Goal: Book appointment/travel/reservation

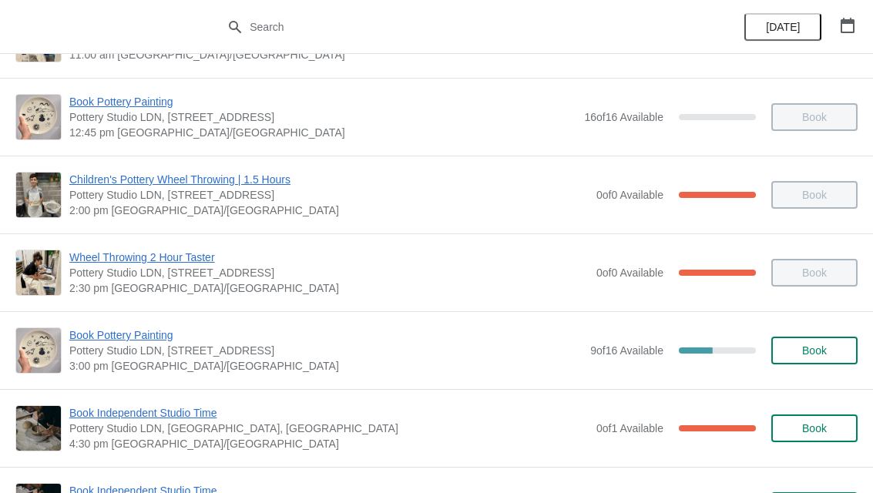
scroll to position [356, 0]
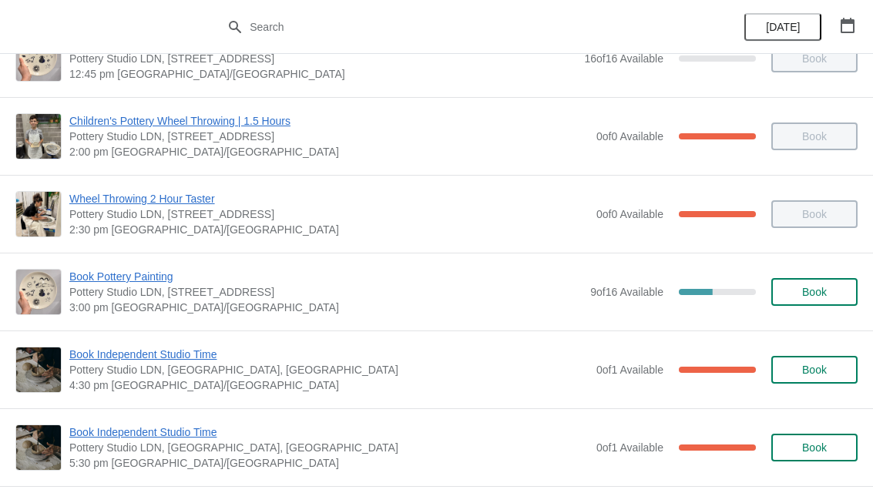
click at [825, 293] on span "Book" at bounding box center [814, 292] width 25 height 12
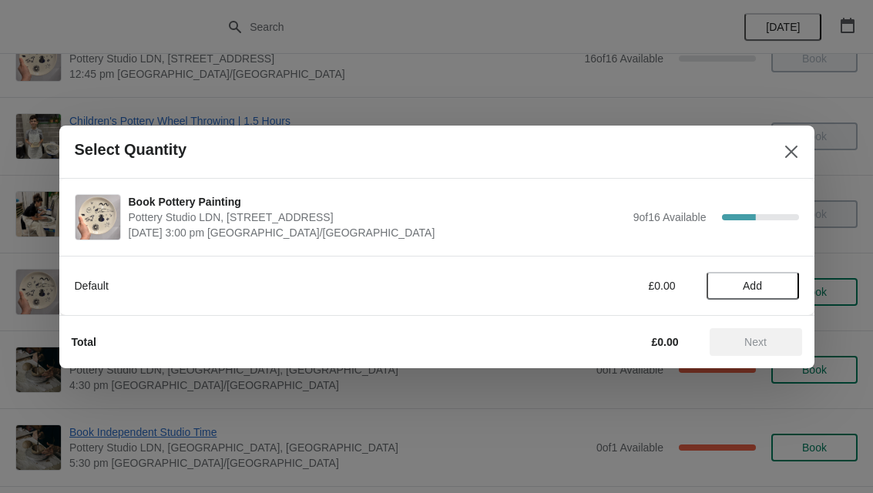
click at [769, 286] on span "Add" at bounding box center [752, 286] width 65 height 12
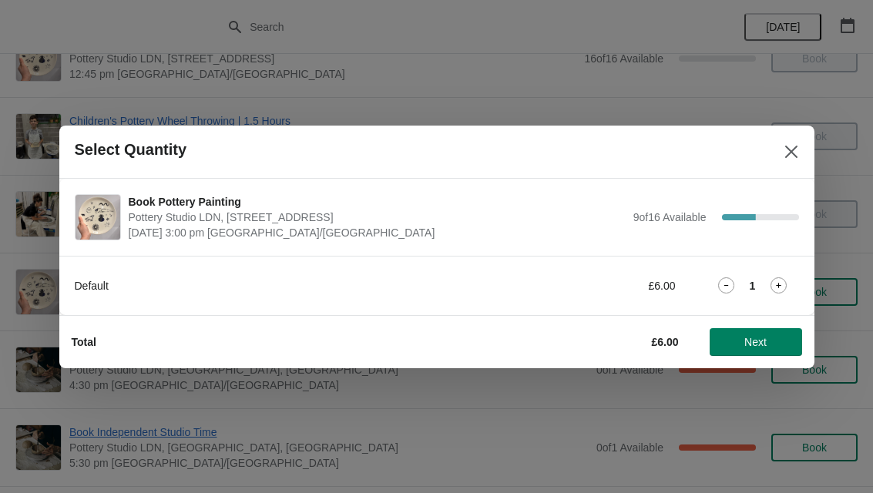
click at [770, 340] on span "Next" at bounding box center [756, 342] width 68 height 12
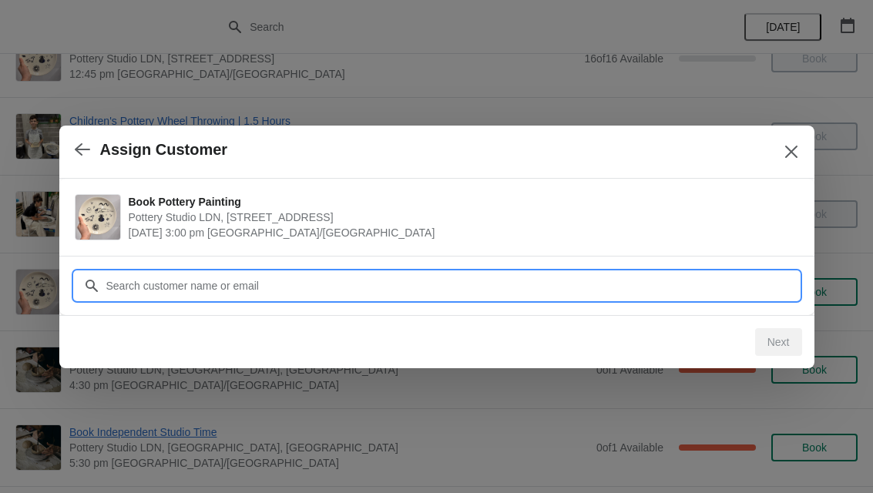
click at [514, 287] on input "Customer" at bounding box center [452, 286] width 693 height 28
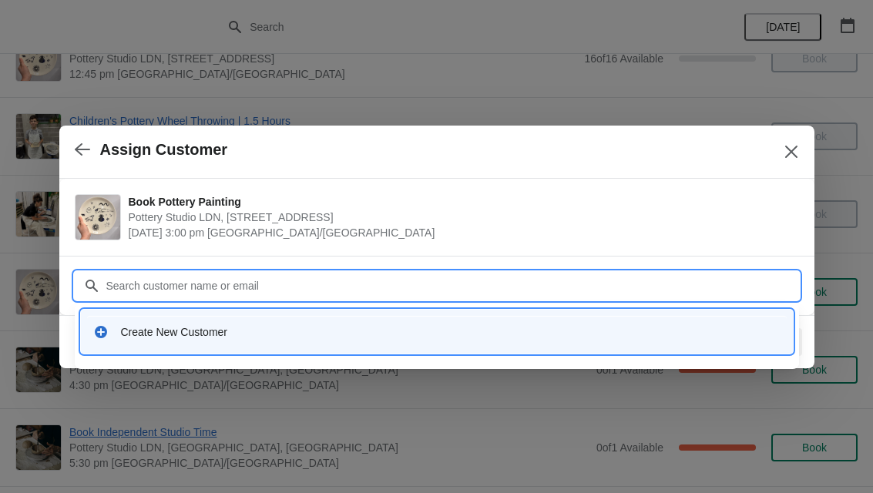
click at [377, 328] on div "Create New Customer" at bounding box center [450, 331] width 659 height 15
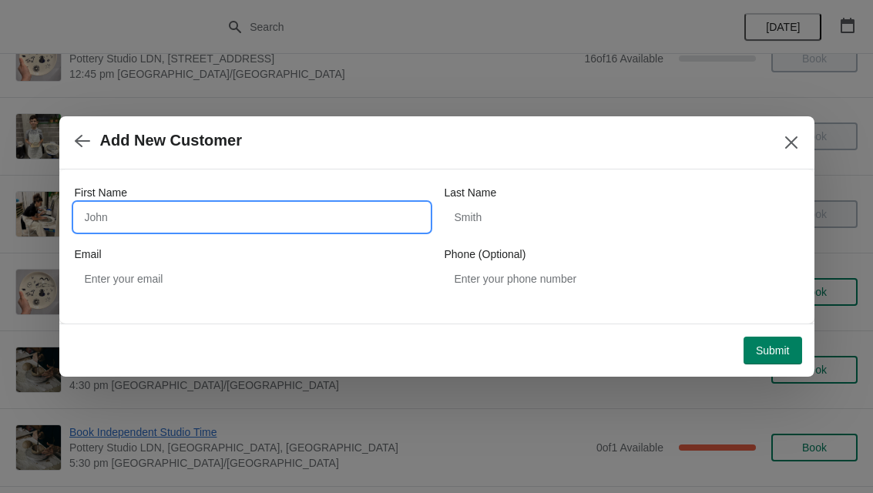
click at [347, 220] on input "First Name" at bounding box center [252, 217] width 354 height 28
type input "Poroma"
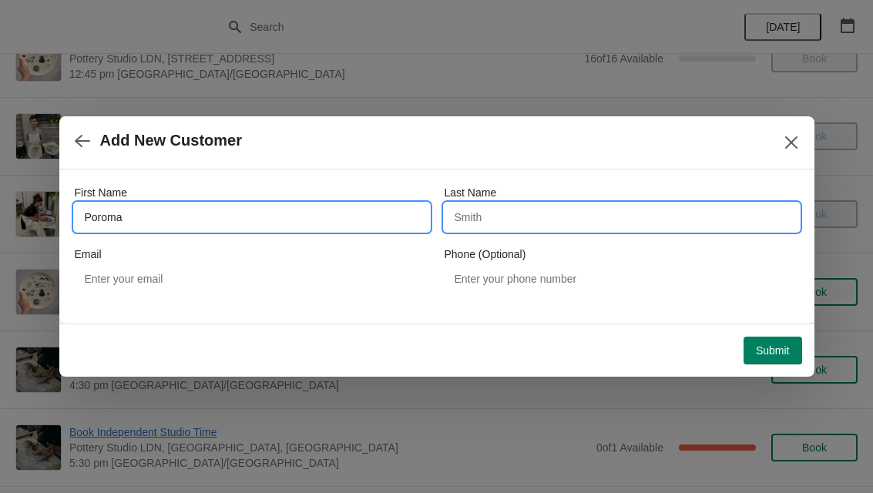
click at [548, 219] on input "Last Name" at bounding box center [621, 217] width 354 height 28
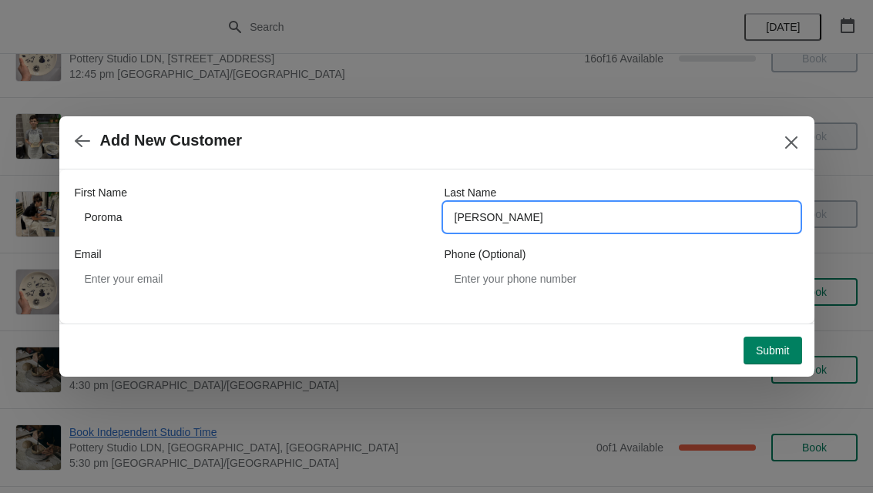
type input "Elahee"
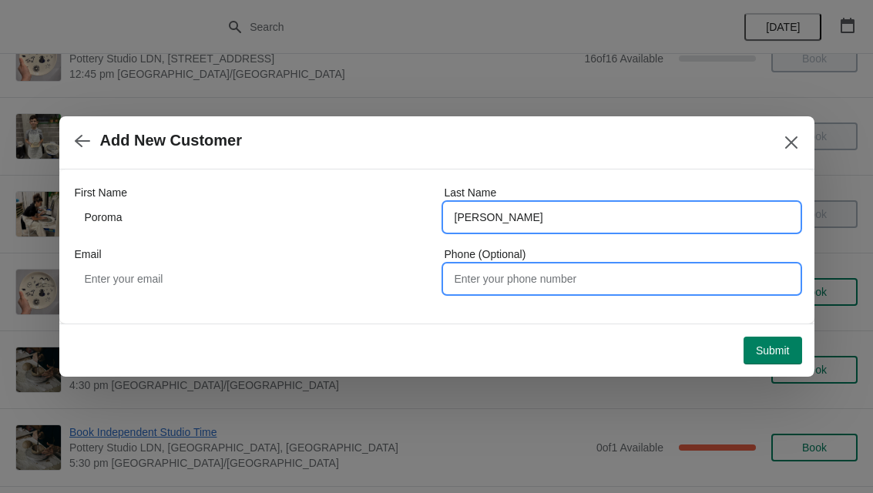
click at [704, 277] on input "Phone (Optional)" at bounding box center [621, 279] width 354 height 28
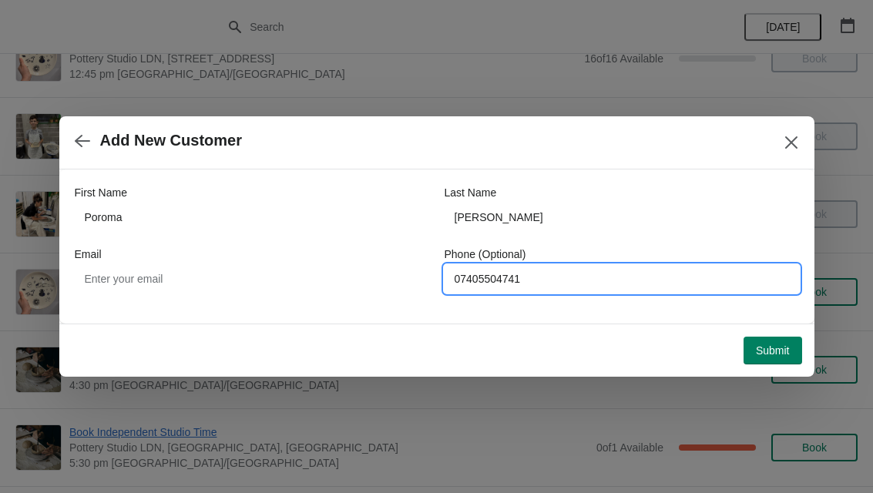
type input "07405504741"
click at [792, 341] on button "Submit" at bounding box center [772, 351] width 59 height 28
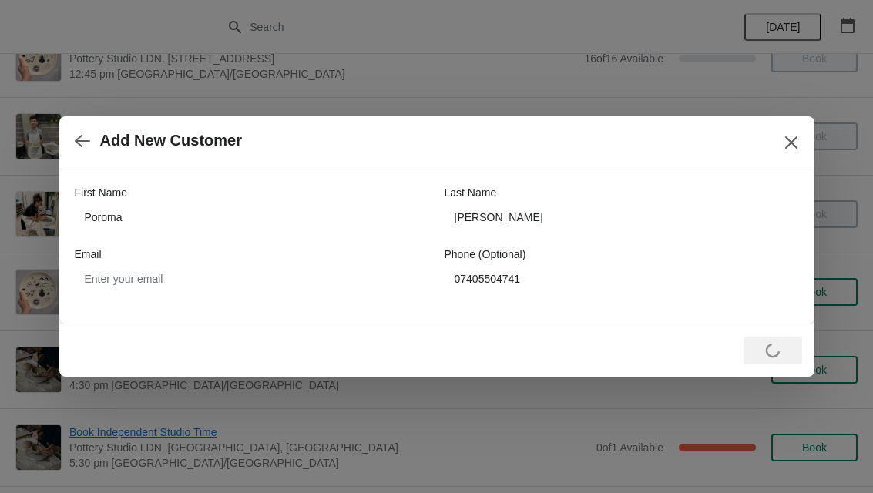
click at [796, 139] on icon "Close" at bounding box center [790, 142] width 15 height 15
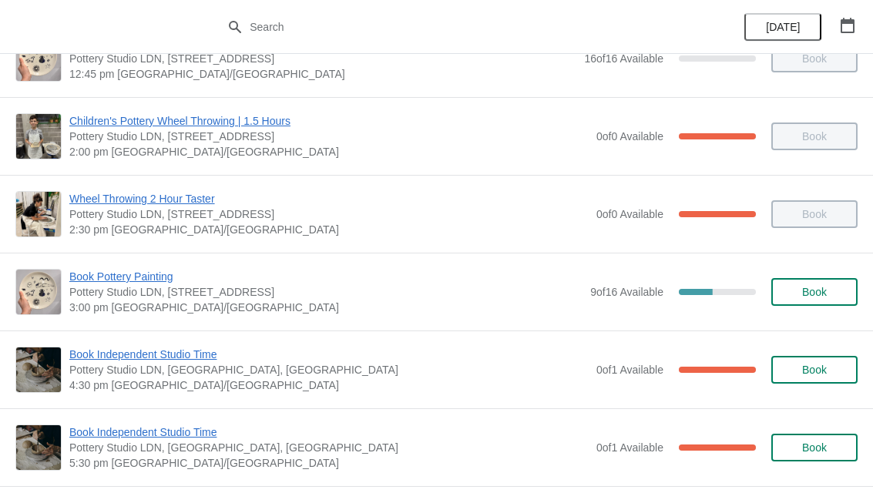
click at [828, 283] on button "Book" at bounding box center [814, 292] width 86 height 28
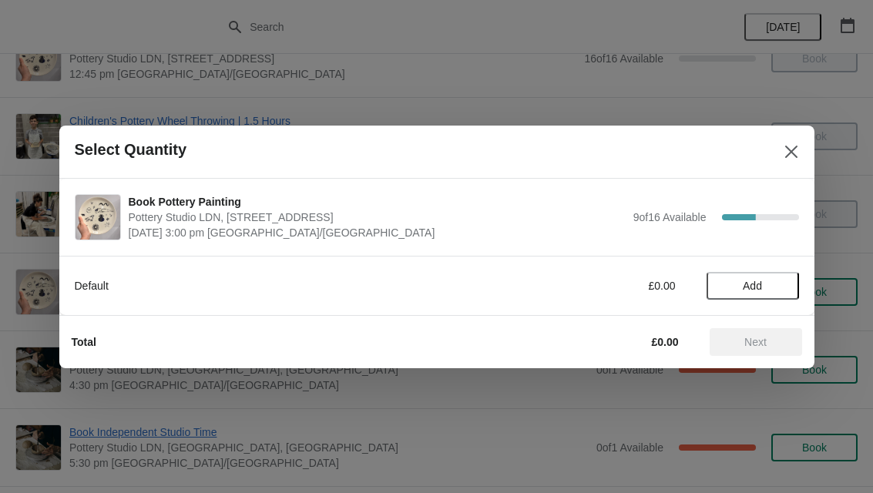
click at [797, 151] on icon "Close" at bounding box center [790, 151] width 15 height 15
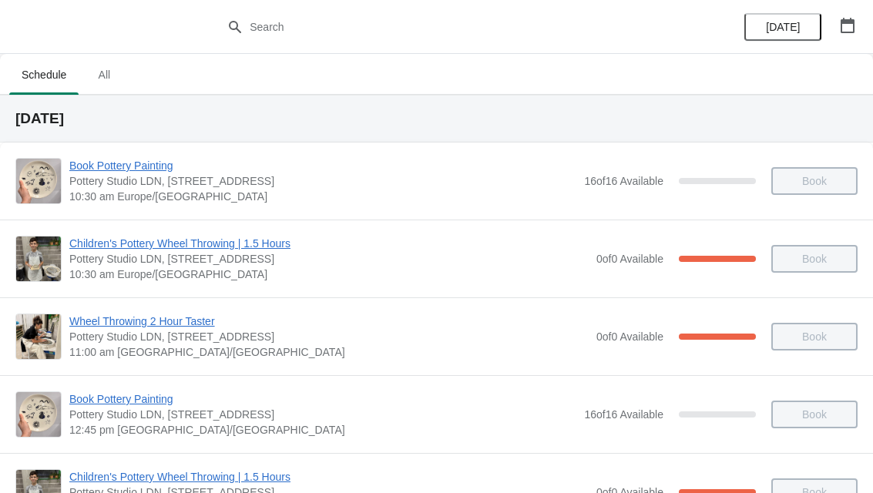
scroll to position [356, 0]
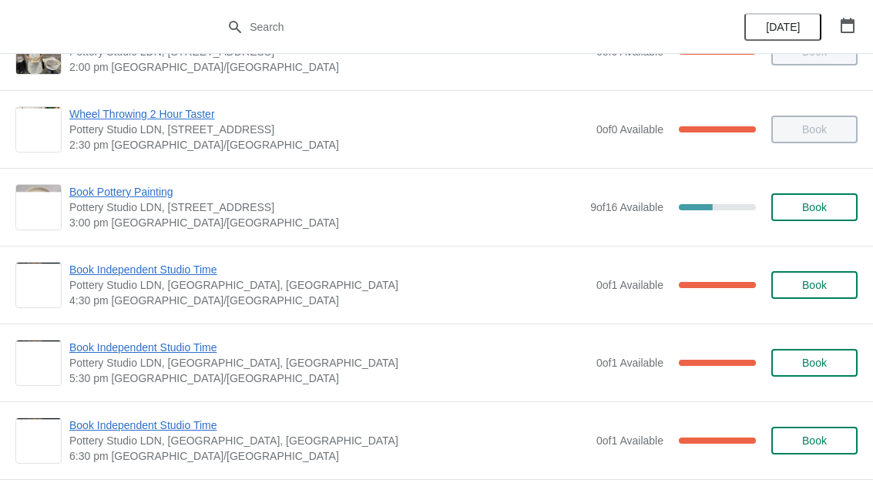
scroll to position [438, 0]
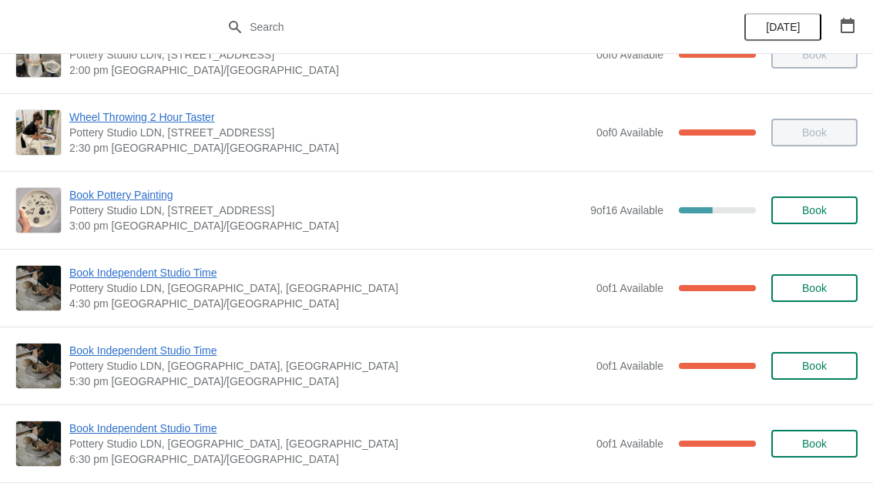
click at [826, 207] on span "Book" at bounding box center [814, 210] width 25 height 12
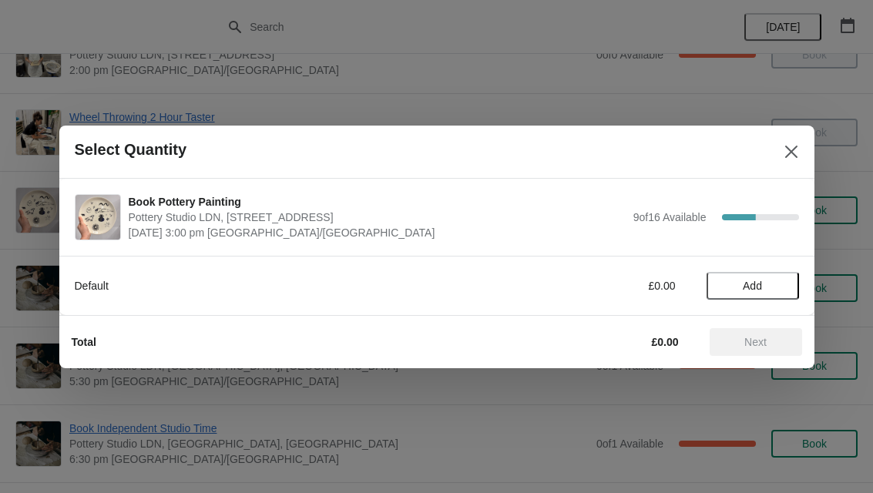
click at [777, 280] on span "Add" at bounding box center [752, 286] width 65 height 12
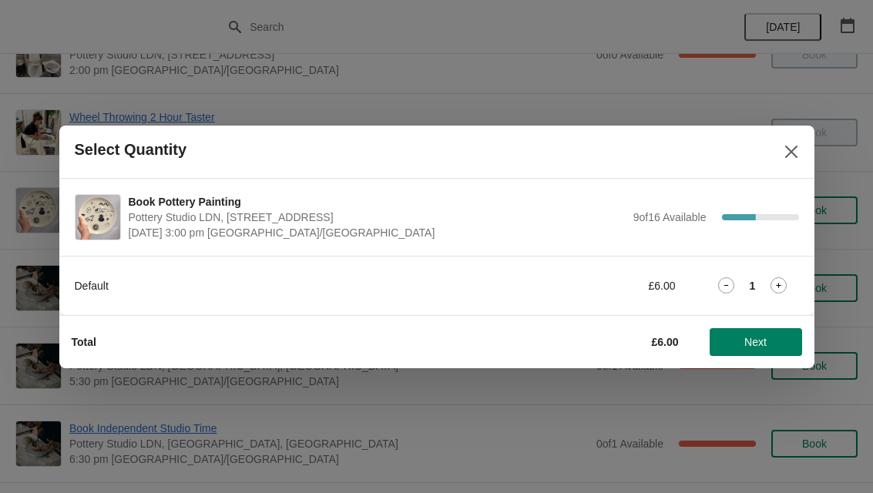
click at [766, 340] on span "Next" at bounding box center [755, 342] width 22 height 12
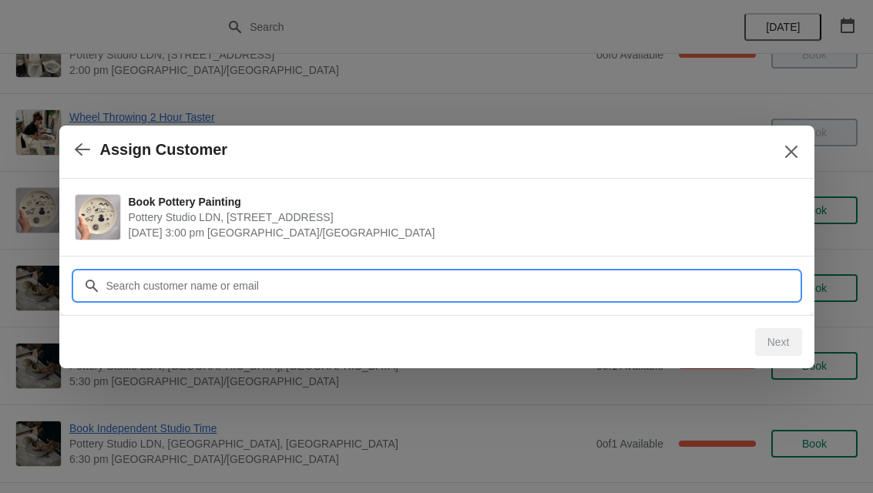
click at [646, 283] on input "Customer" at bounding box center [452, 286] width 693 height 28
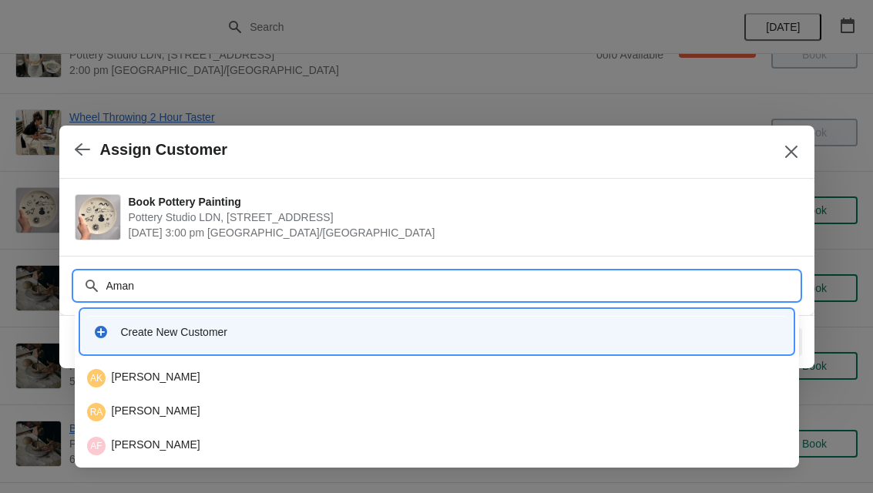
type input "Amani"
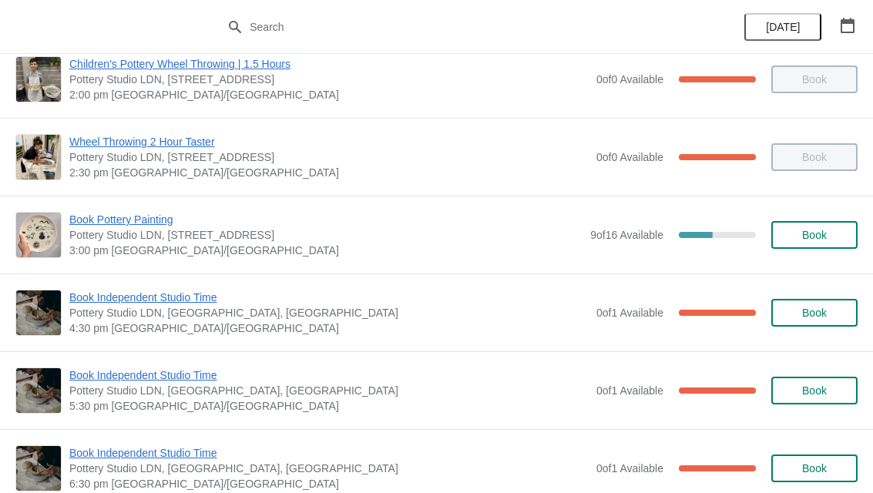
scroll to position [410, 0]
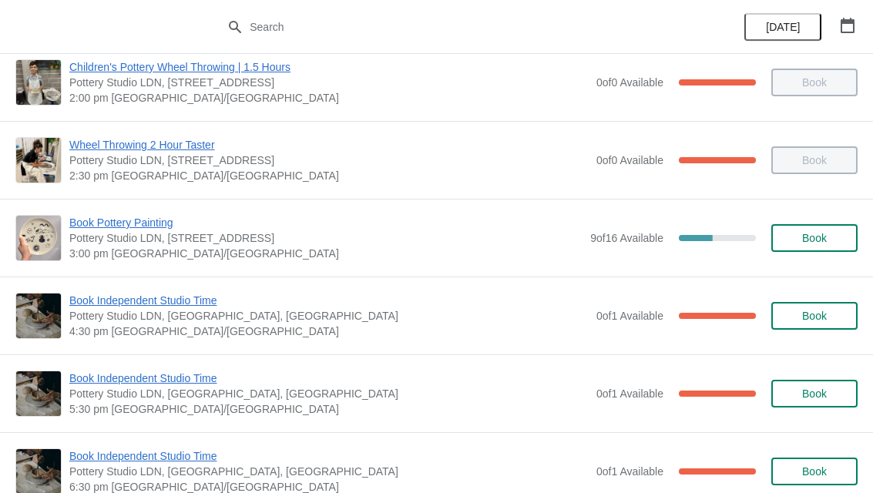
click at [831, 229] on button "Book" at bounding box center [814, 238] width 86 height 28
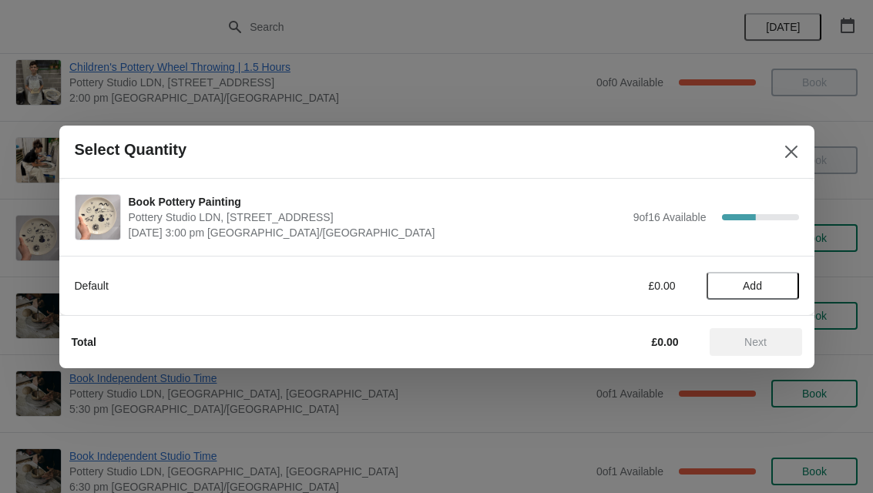
click at [766, 282] on span "Add" at bounding box center [752, 286] width 65 height 12
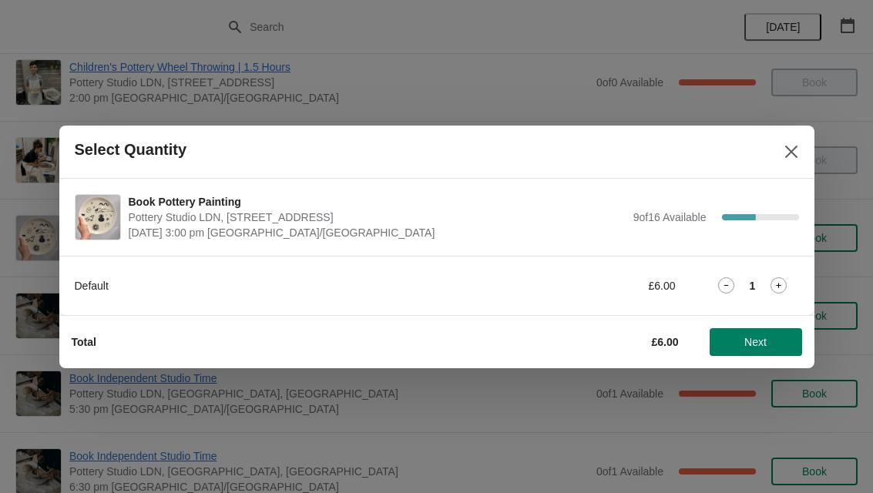
click at [755, 337] on span "Next" at bounding box center [755, 342] width 22 height 12
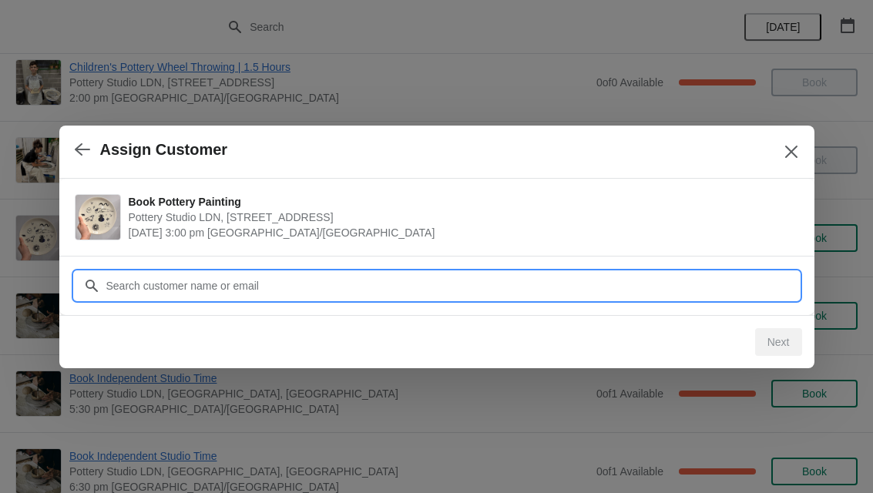
click at [582, 280] on input "Customer" at bounding box center [452, 286] width 693 height 28
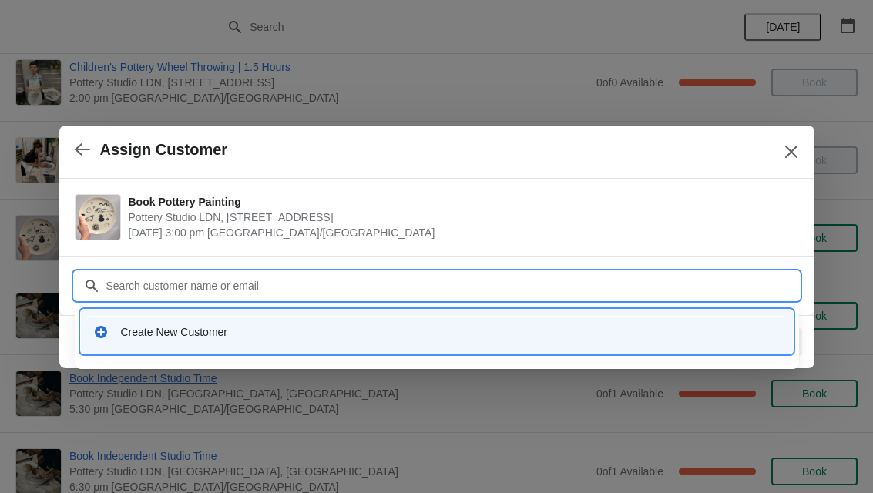
click at [176, 334] on div "Create New Customer" at bounding box center [450, 331] width 659 height 15
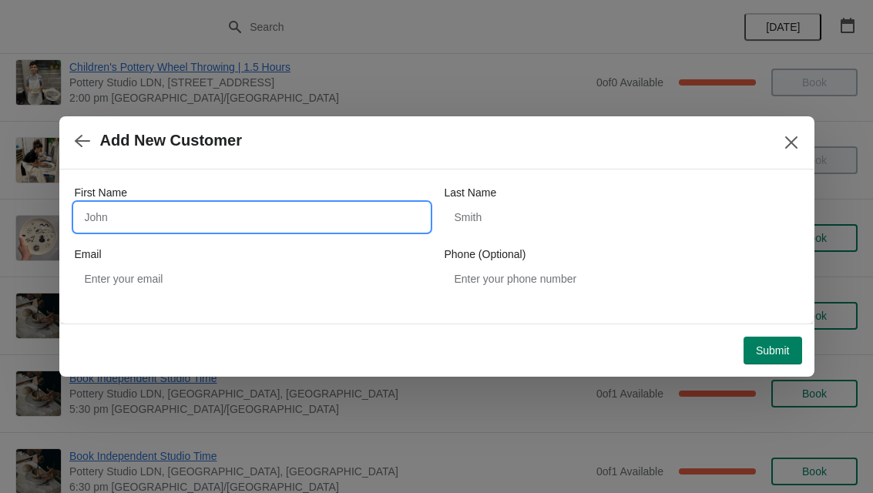
click at [163, 216] on input "First Name" at bounding box center [252, 217] width 354 height 28
type input "Amani"
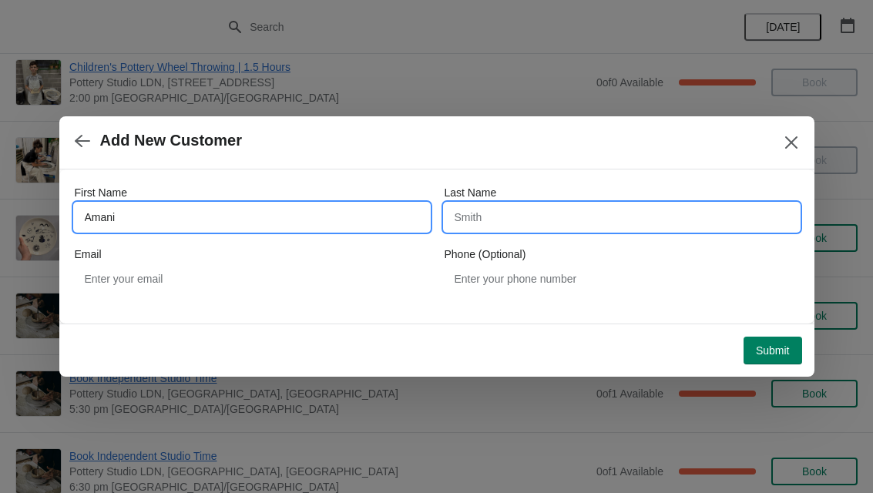
click at [659, 210] on input "Last Name" at bounding box center [621, 217] width 354 height 28
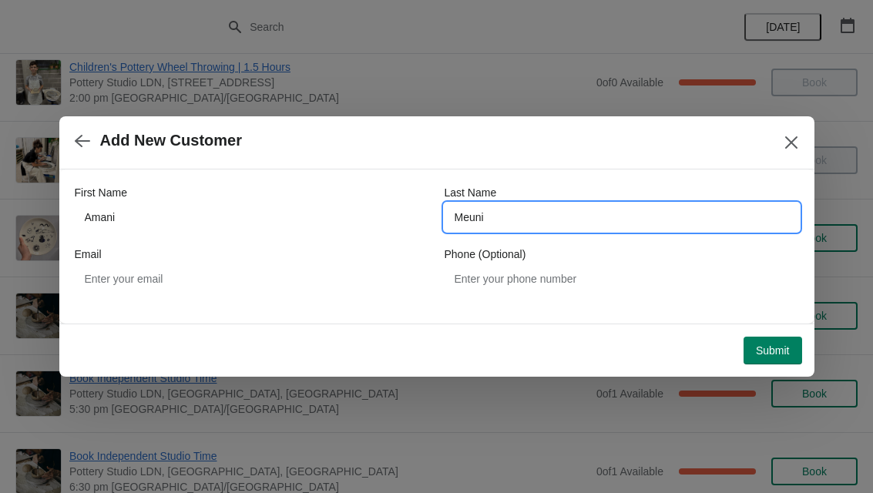
type input "Meuni"
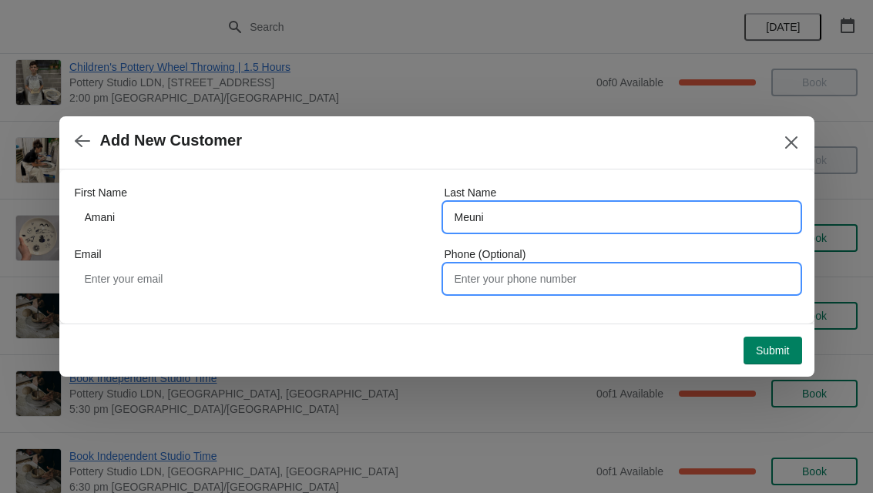
click at [652, 275] on input "Phone (Optional)" at bounding box center [621, 279] width 354 height 28
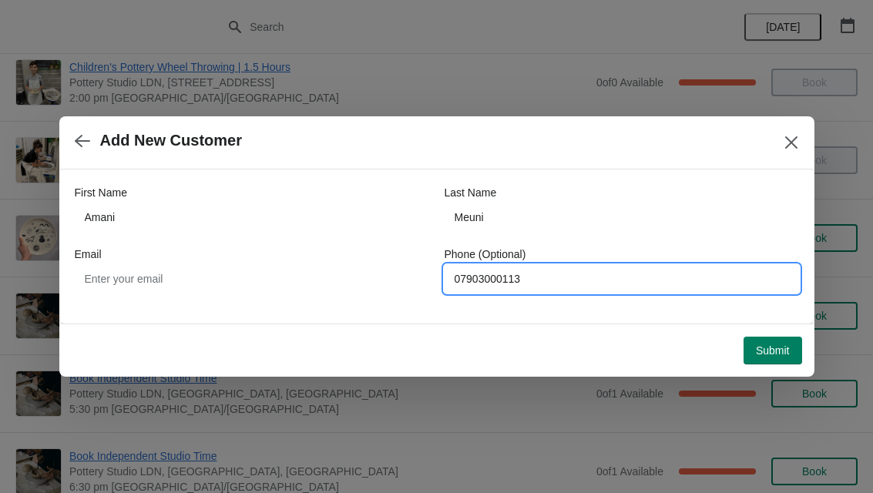
type input "07903000113"
click at [767, 361] on button "Submit" at bounding box center [772, 351] width 59 height 28
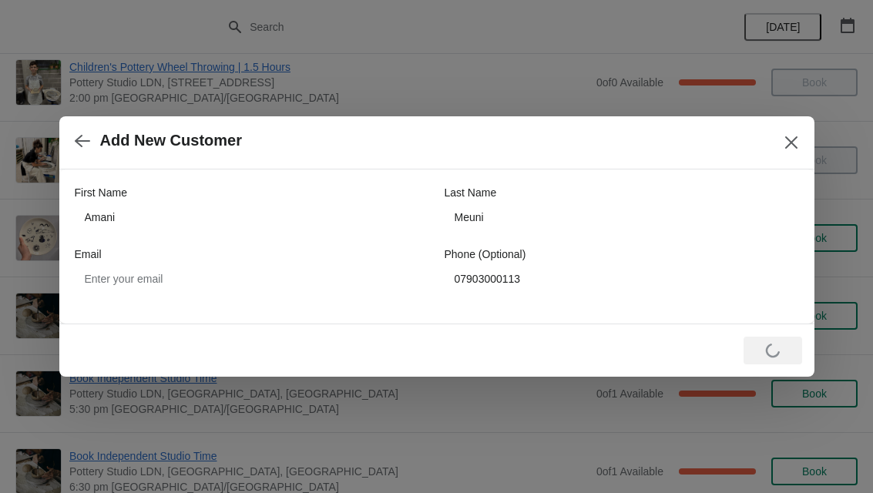
click at [804, 122] on div "Add New Customer" at bounding box center [436, 142] width 755 height 53
click at [803, 150] on button "Close" at bounding box center [791, 143] width 28 height 28
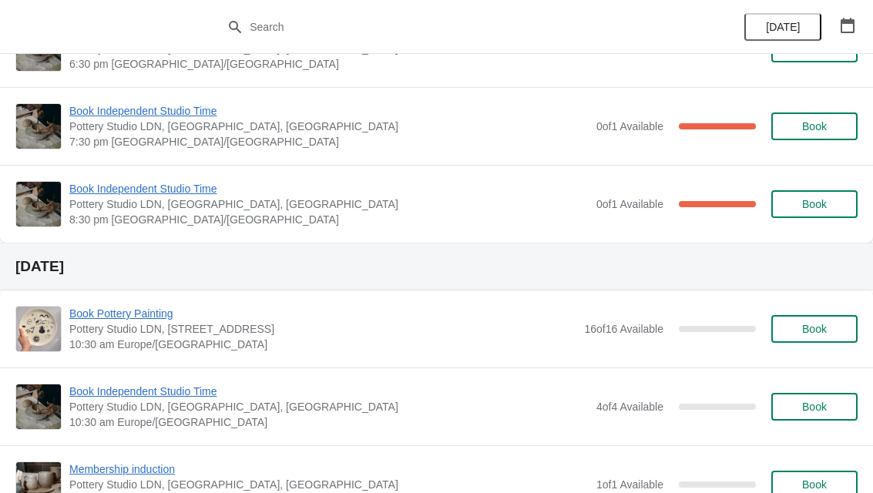
scroll to position [904, 0]
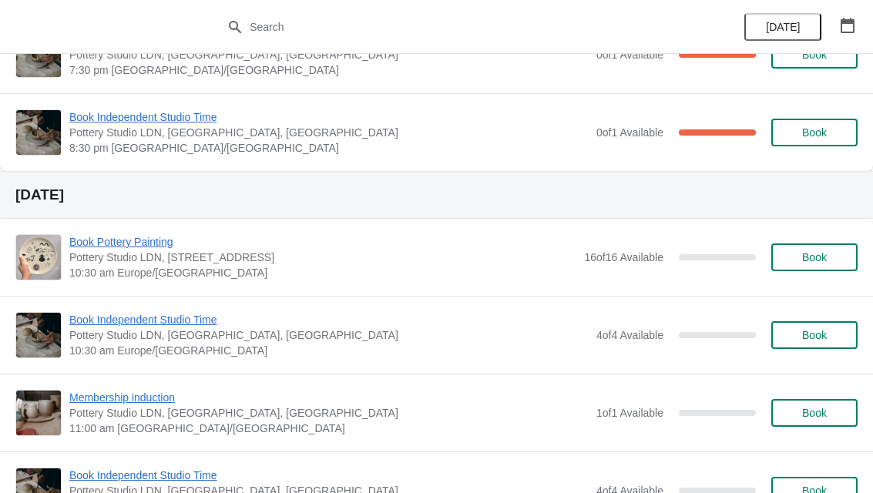
click at [825, 260] on span "Book" at bounding box center [814, 257] width 25 height 12
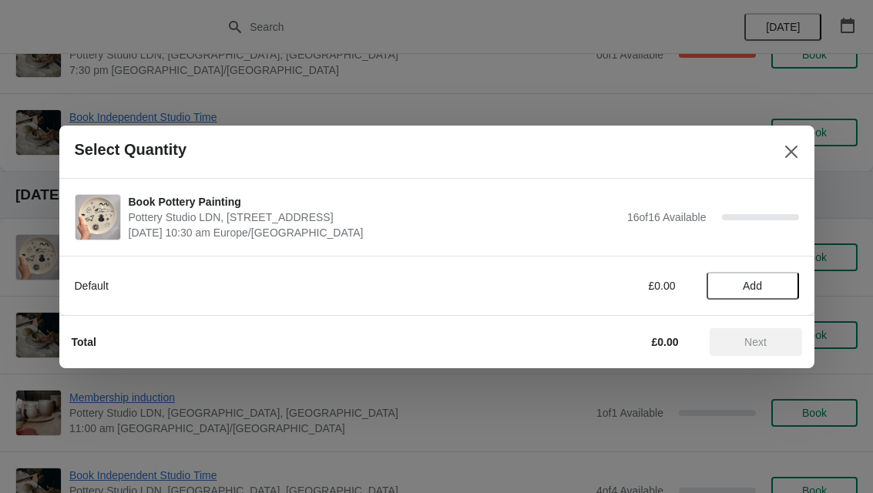
click at [764, 280] on span "Add" at bounding box center [752, 286] width 65 height 12
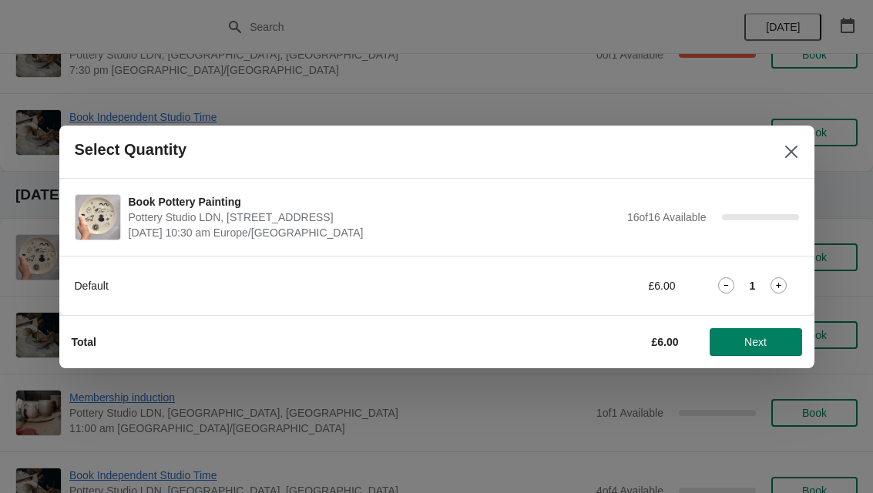
click at [786, 285] on icon at bounding box center [778, 285] width 16 height 16
click at [759, 338] on span "Next" at bounding box center [755, 342] width 22 height 12
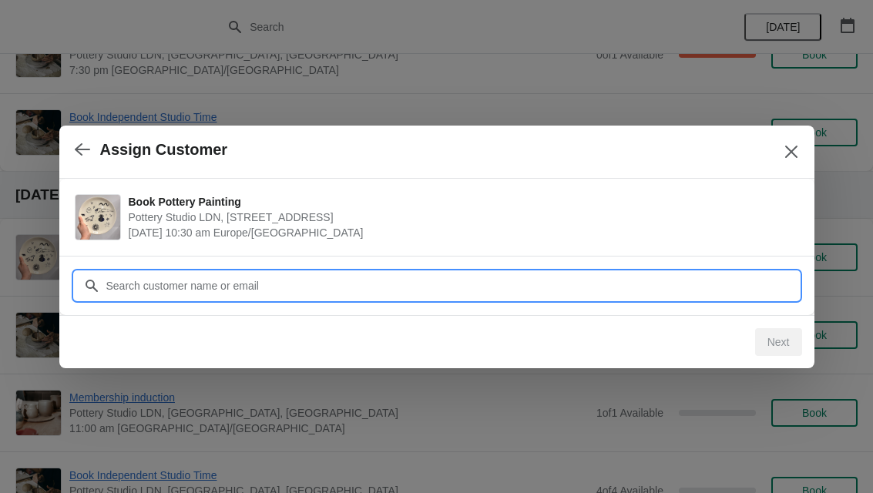
click at [651, 279] on input "Customer" at bounding box center [452, 286] width 693 height 28
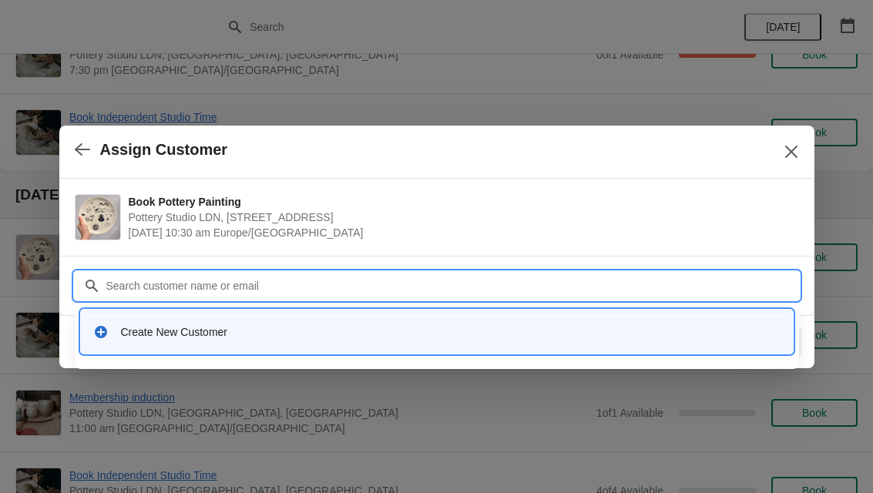
click at [143, 337] on div "Create New Customer" at bounding box center [450, 331] width 659 height 15
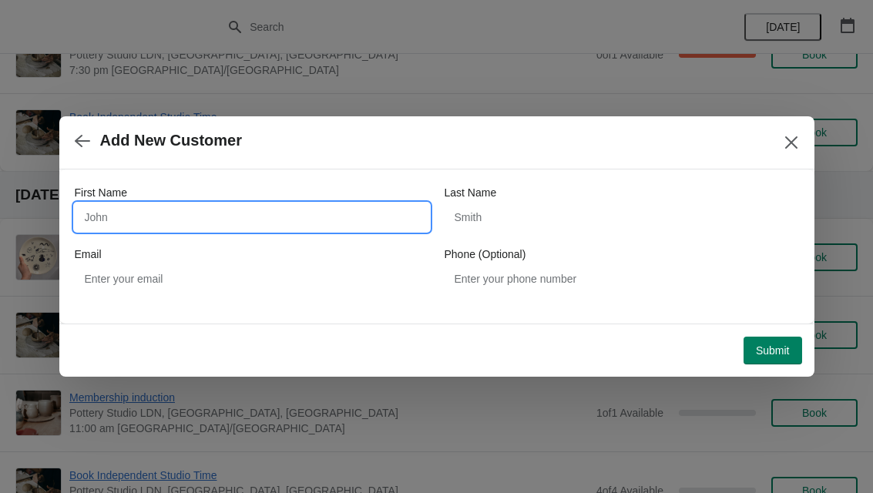
click at [132, 209] on input "First Name" at bounding box center [252, 217] width 354 height 28
type input "Amani"
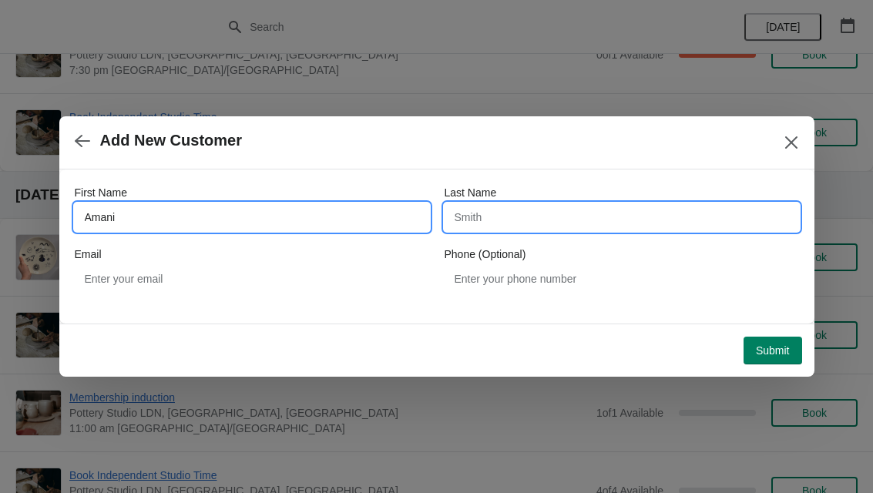
click at [679, 207] on input "Last Name" at bounding box center [621, 217] width 354 height 28
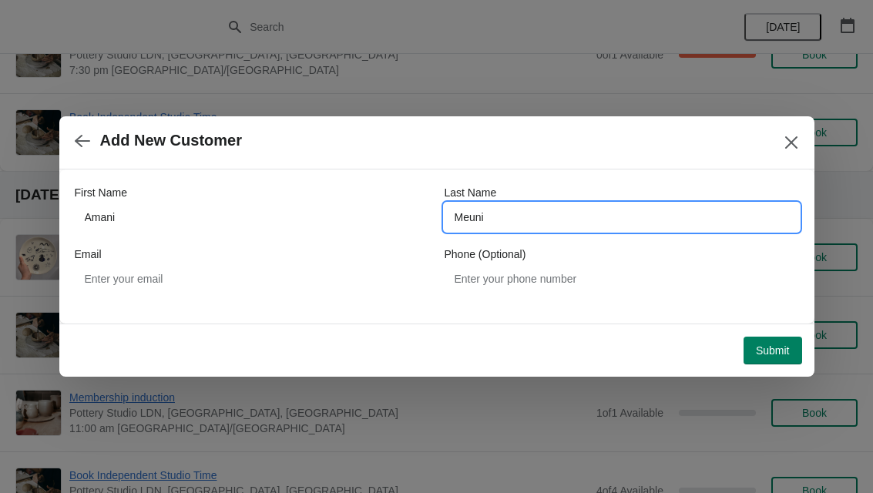
type input "Meuni"
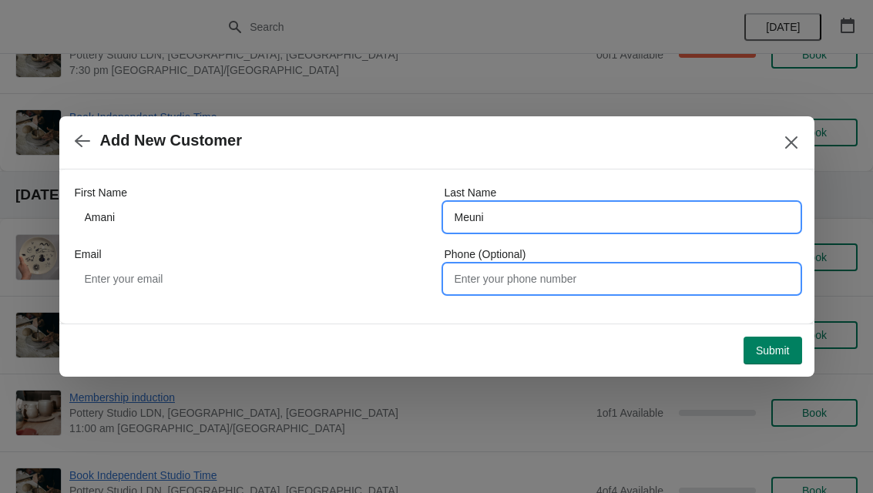
click at [643, 277] on input "Phone (Optional)" at bounding box center [621, 279] width 354 height 28
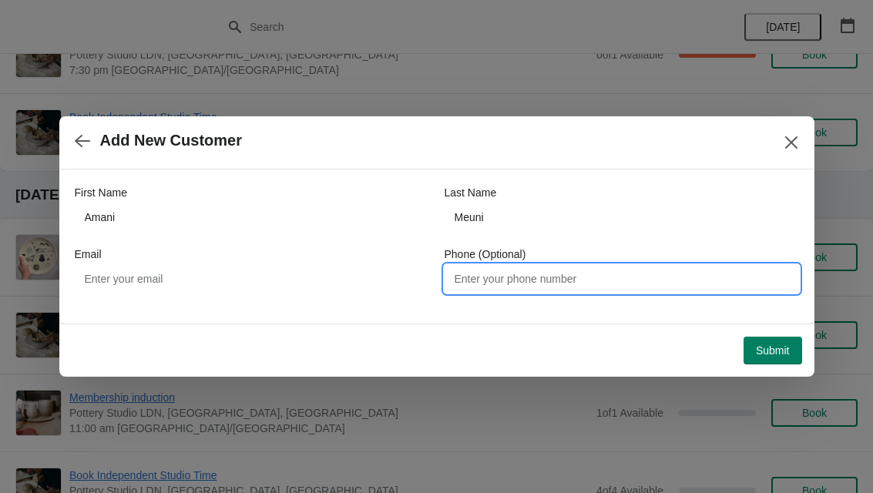
type input "P"
type input "07903000113"
click at [773, 348] on span "Submit" at bounding box center [773, 350] width 34 height 12
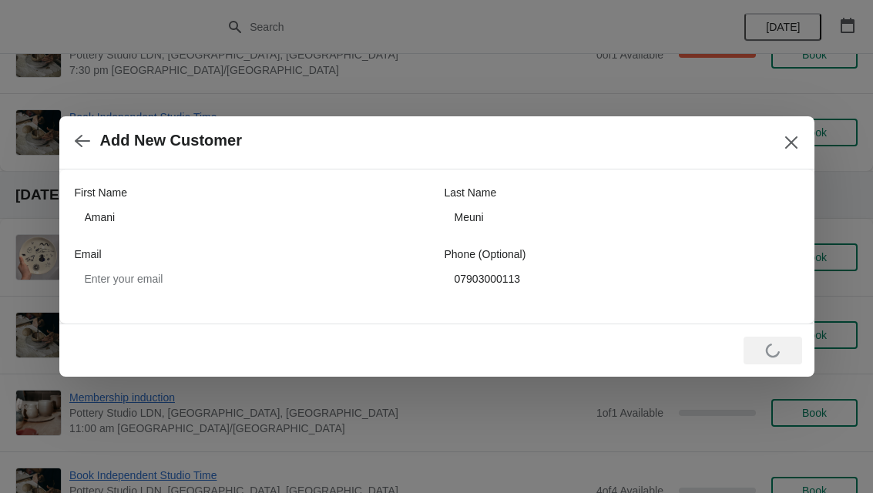
click at [797, 132] on button "Close" at bounding box center [791, 143] width 28 height 28
